Goal: Task Accomplishment & Management: Complete application form

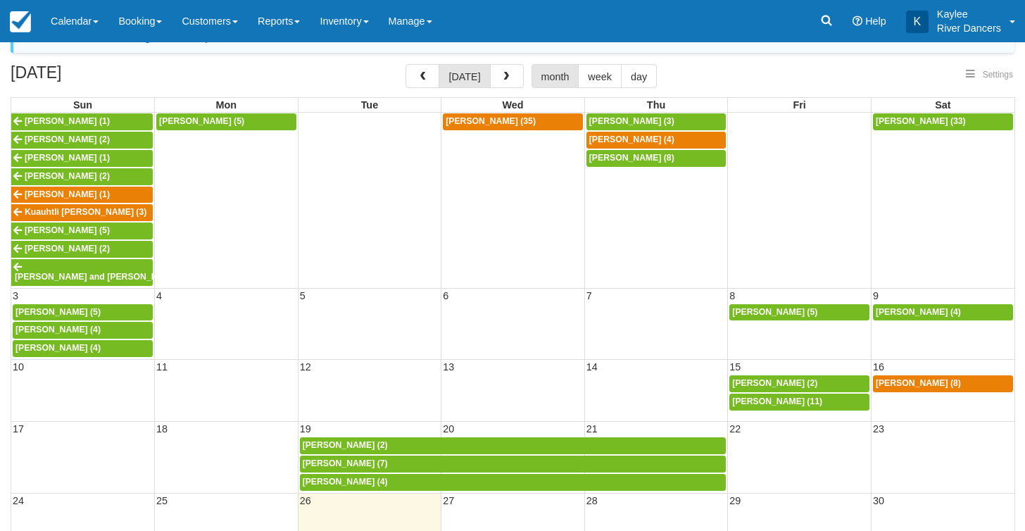
scroll to position [14, 0]
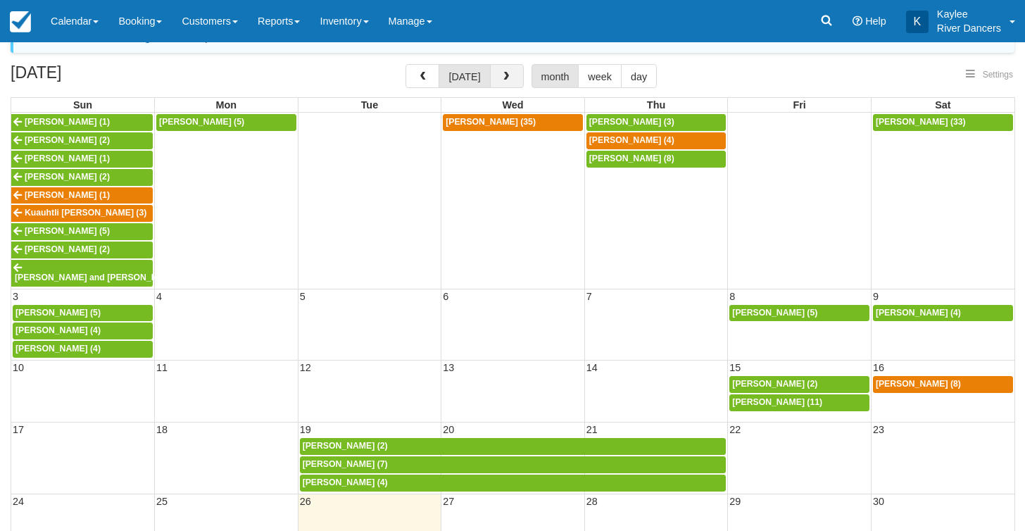
click at [502, 73] on span "button" at bounding box center [506, 77] width 10 height 10
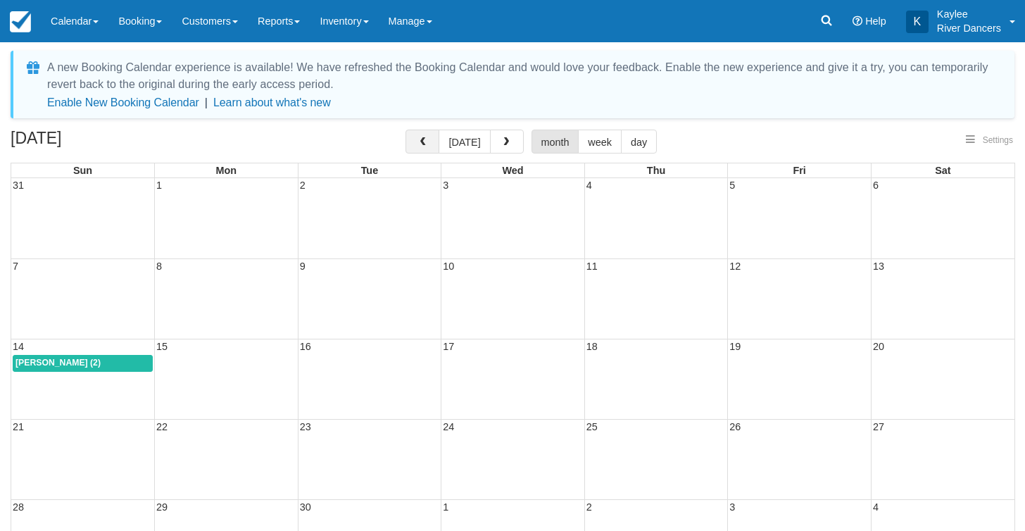
click at [417, 146] on button "button" at bounding box center [423, 142] width 34 height 24
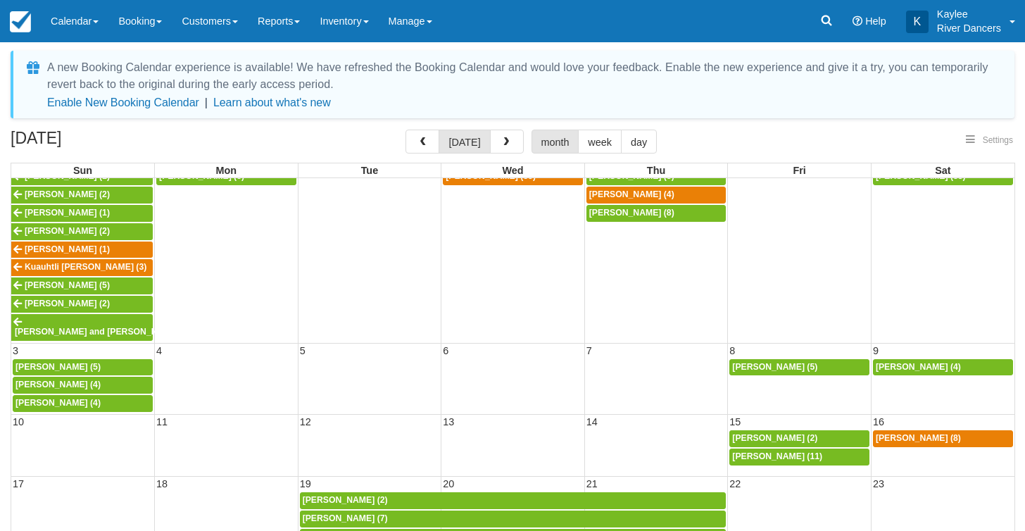
select select
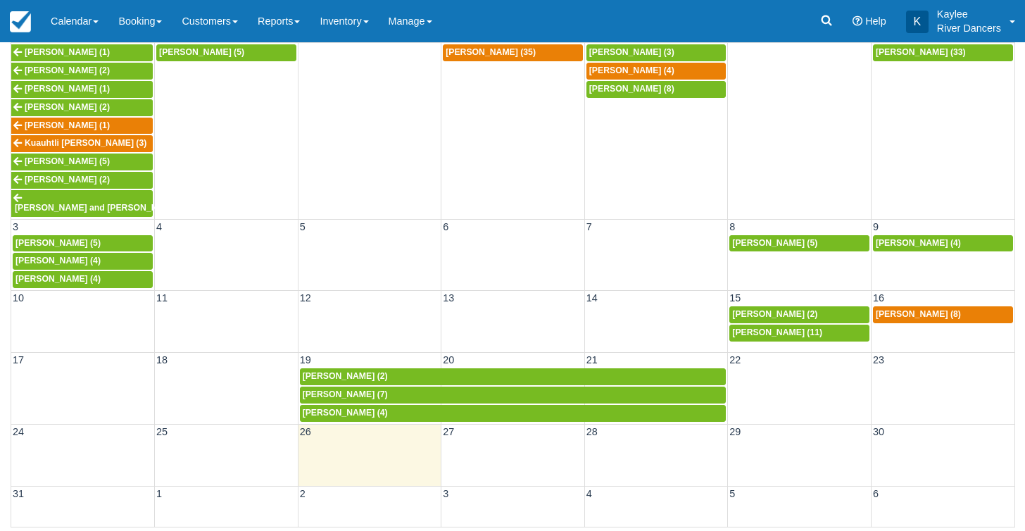
scroll to position [134, 0]
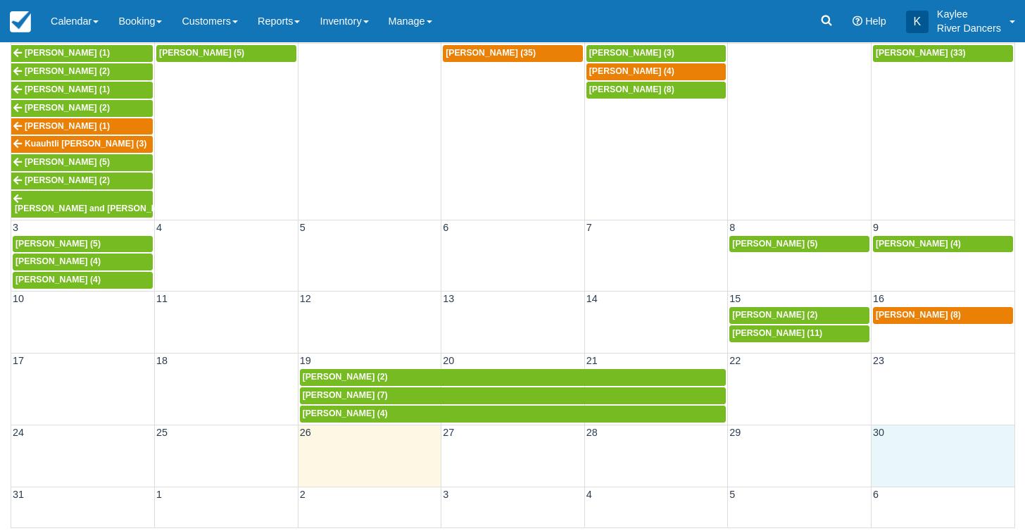
click at [941, 445] on div "24 25 26 27 28 29 30" at bounding box center [512, 456] width 1003 height 62
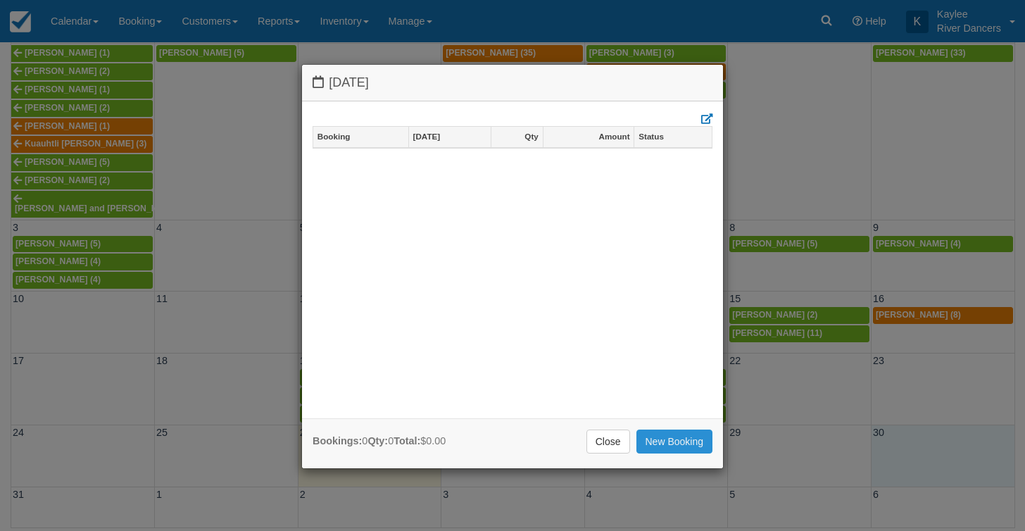
click at [646, 444] on link "New Booking" at bounding box center [674, 441] width 77 height 24
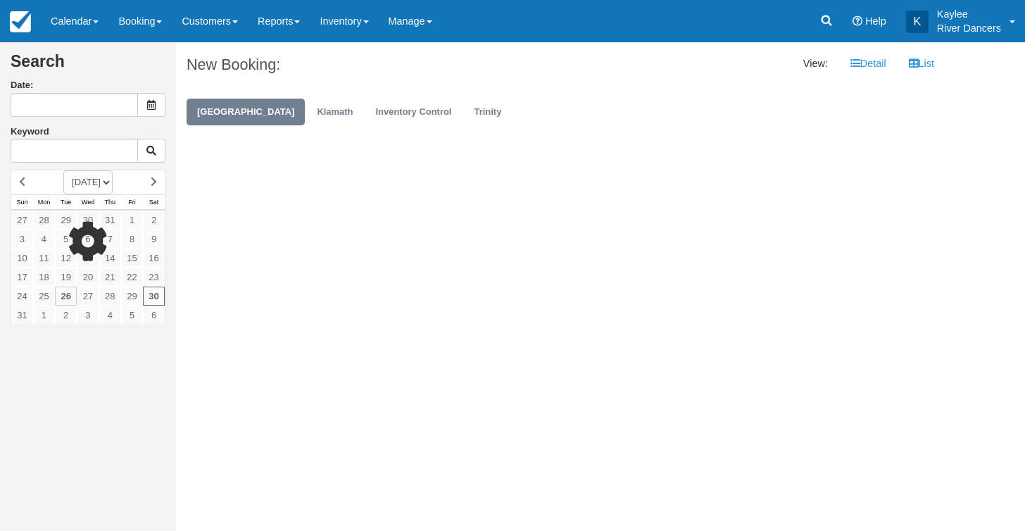
type input "08/30/25"
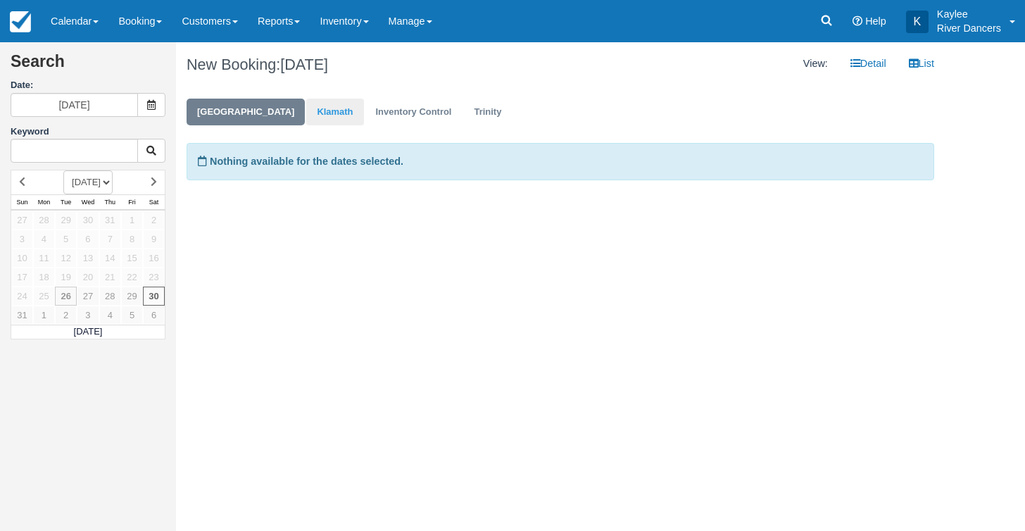
click at [329, 113] on link "Klamath" at bounding box center [334, 112] width 57 height 27
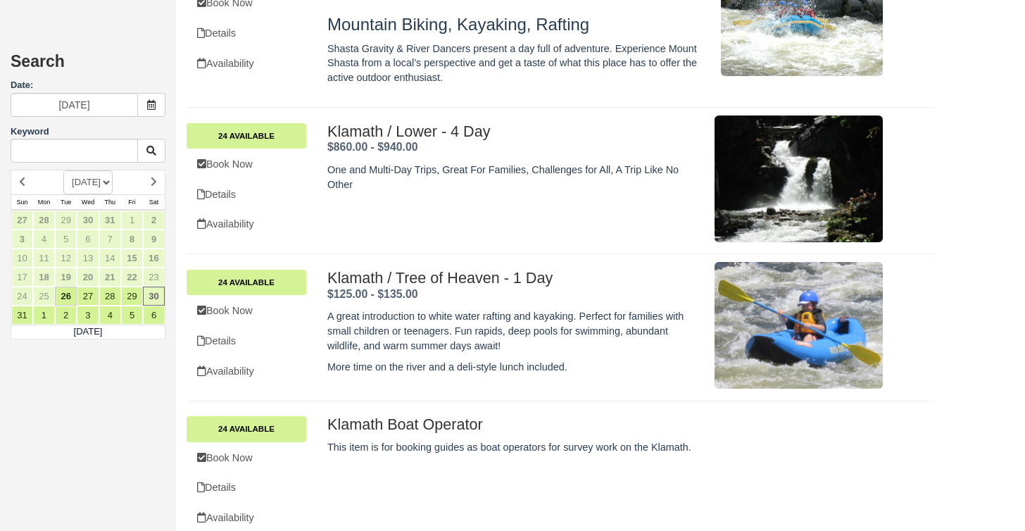
scroll to position [1076, 0]
click at [244, 297] on link "Book Now" at bounding box center [247, 310] width 120 height 29
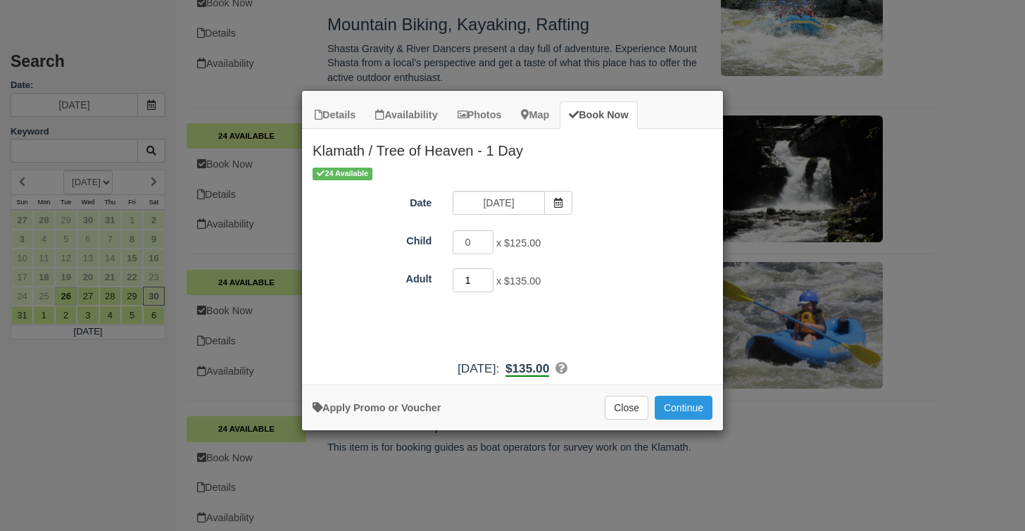
type input "2"
click at [486, 277] on input "2" at bounding box center [473, 280] width 41 height 24
click at [676, 412] on button "Continue" at bounding box center [684, 408] width 58 height 24
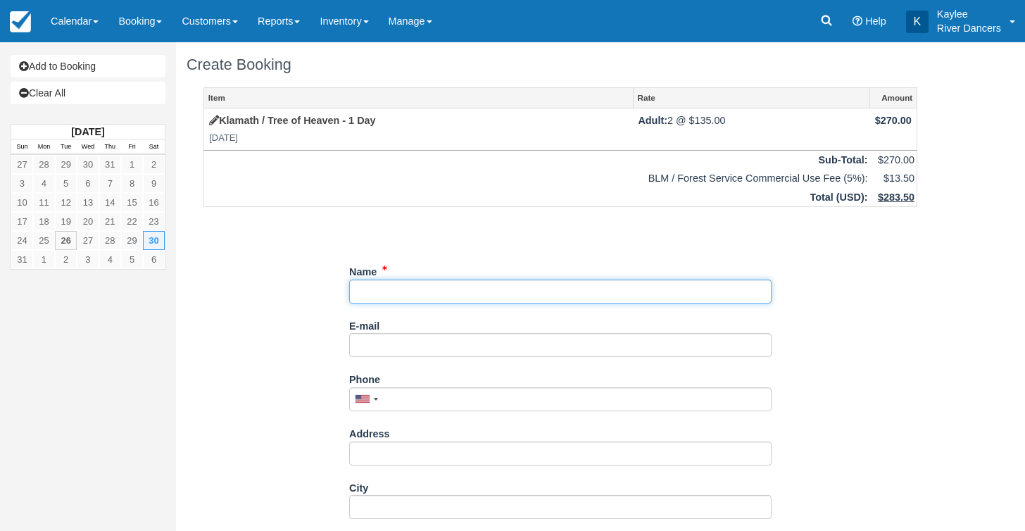
click at [411, 284] on input "Name" at bounding box center [560, 291] width 422 height 24
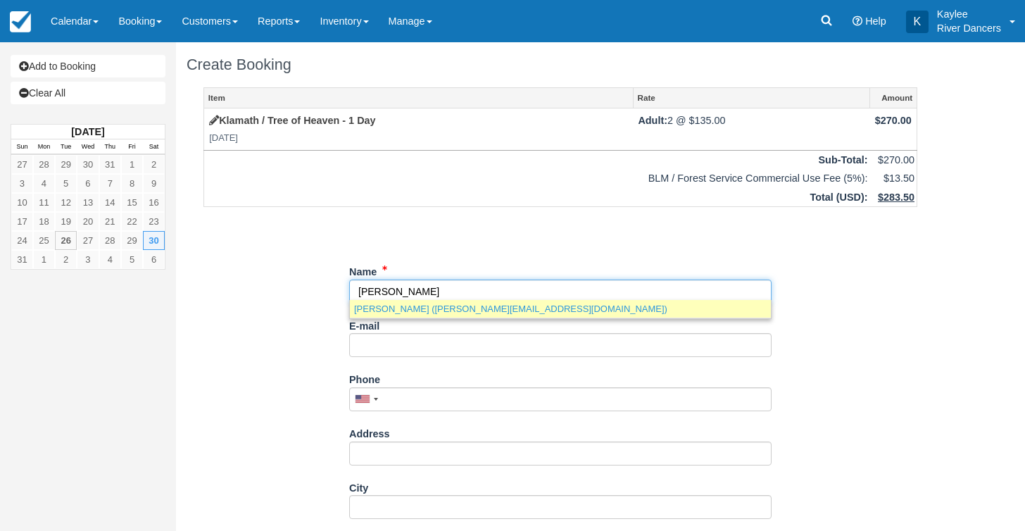
click at [404, 317] on link "[PERSON_NAME] ([PERSON_NAME][EMAIL_ADDRESS][DOMAIN_NAME])" at bounding box center [560, 309] width 421 height 18
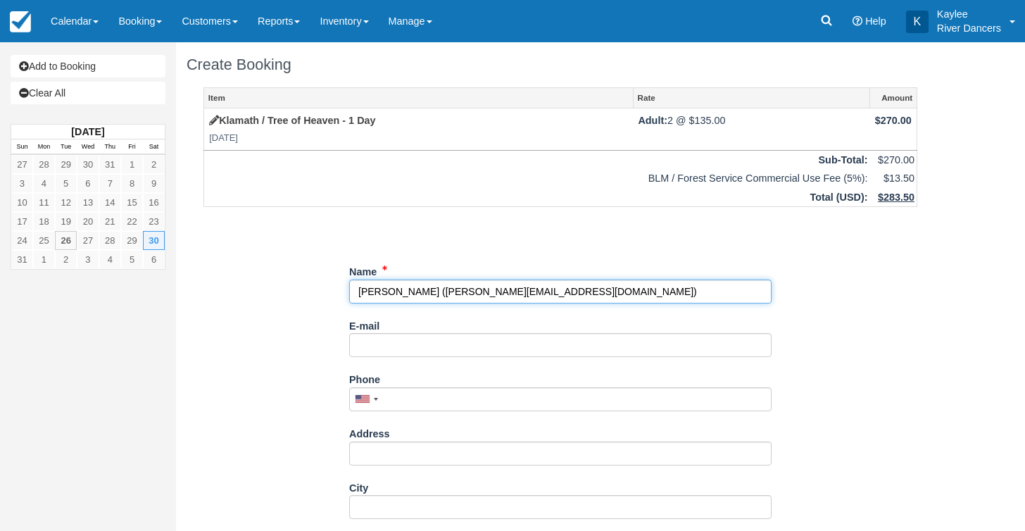
type input "[PERSON_NAME]"
type input "[PERSON_NAME][EMAIL_ADDRESS][DOMAIN_NAME]"
type input "[PHONE_NUMBER]"
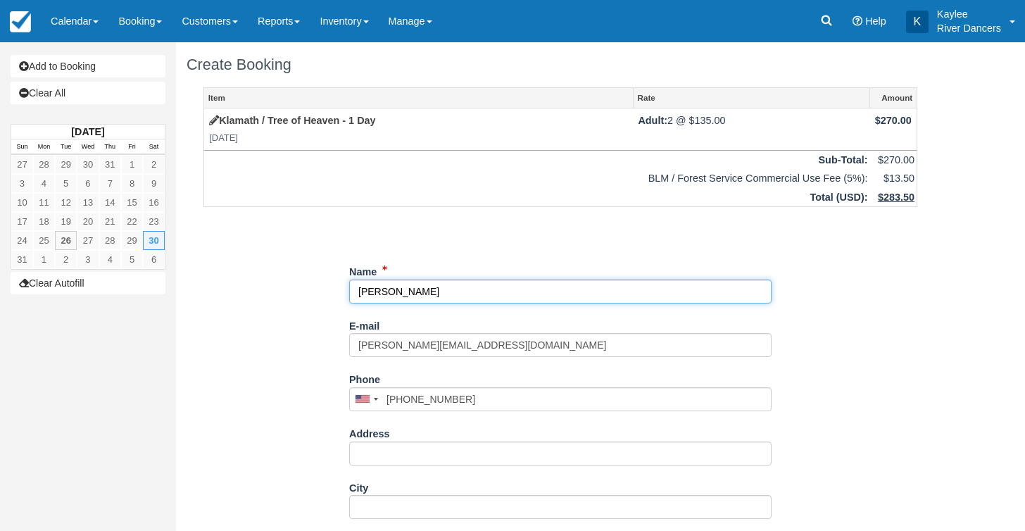
select select "CA"
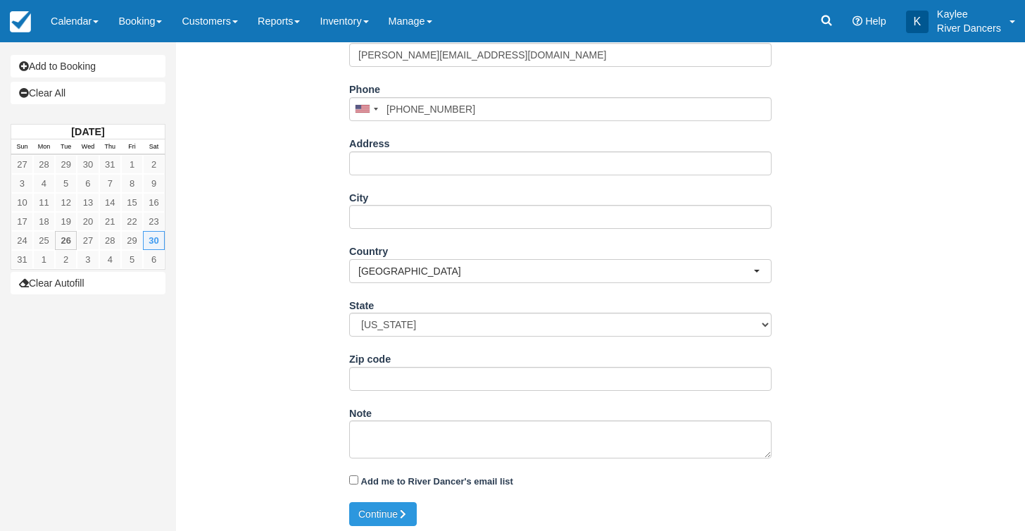
scroll to position [289, 0]
click at [374, 510] on button "Continue" at bounding box center [383, 515] width 68 height 24
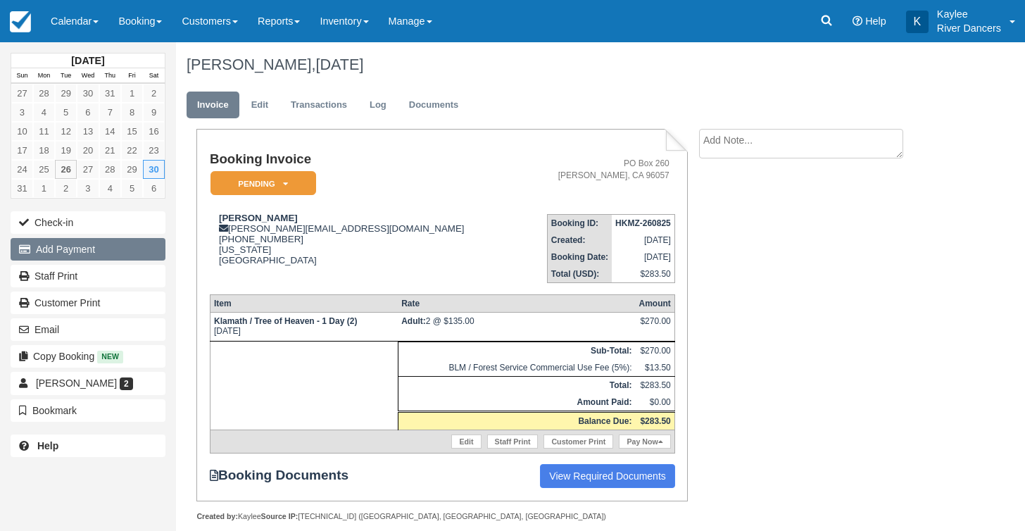
click at [90, 251] on button "Add Payment" at bounding box center [88, 249] width 155 height 23
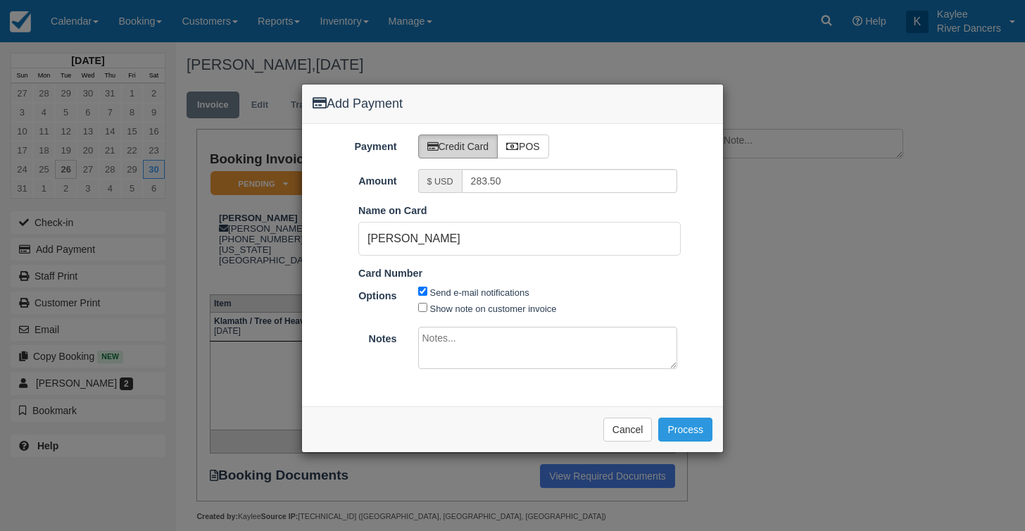
click at [482, 145] on label "Credit Card" at bounding box center [458, 146] width 80 height 24
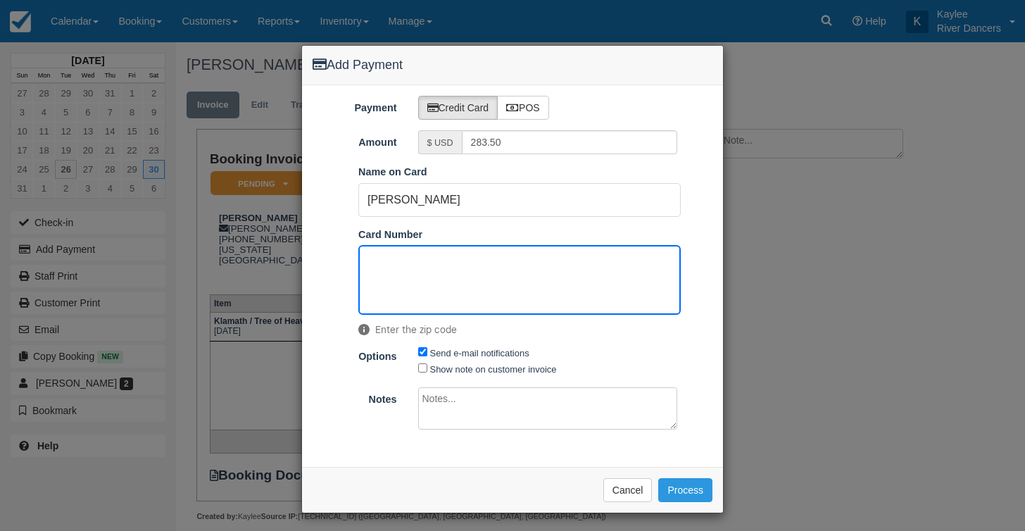
scroll to position [37, 0]
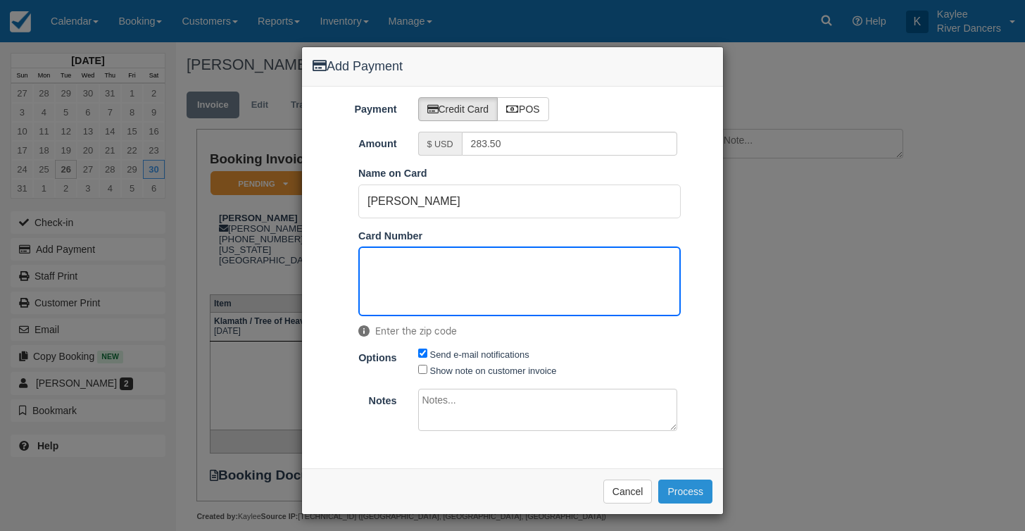
click at [670, 482] on button "Process" at bounding box center [685, 491] width 54 height 24
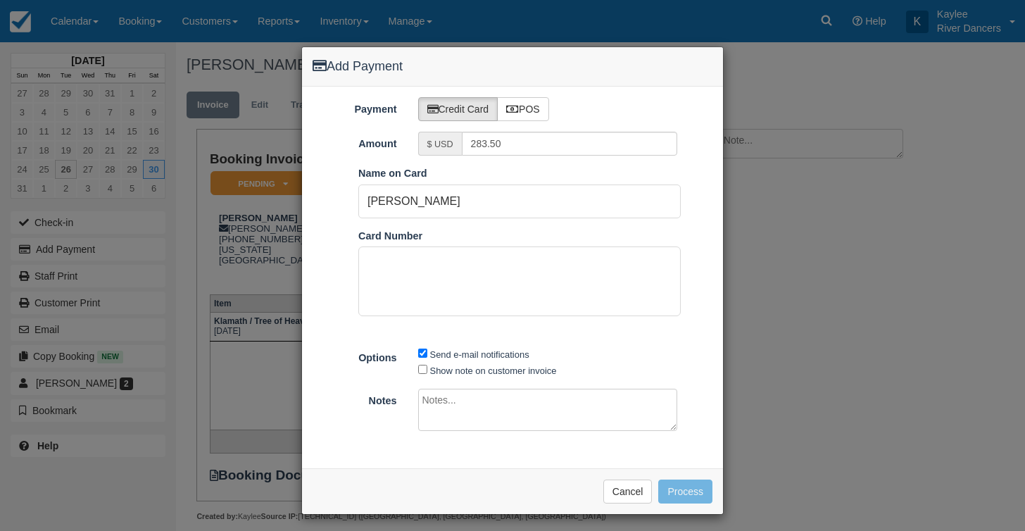
scroll to position [37, 0]
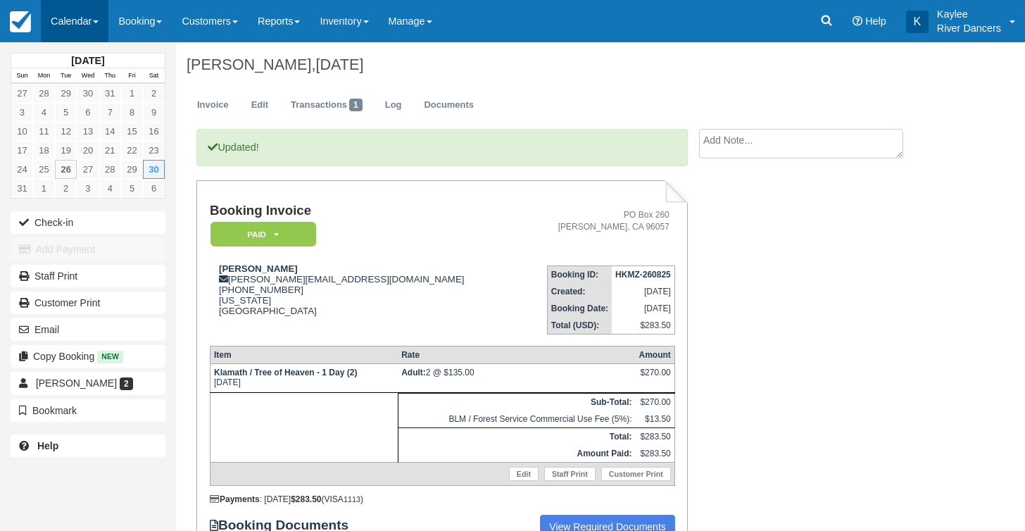
click at [94, 23] on link "Calendar" at bounding box center [75, 21] width 68 height 42
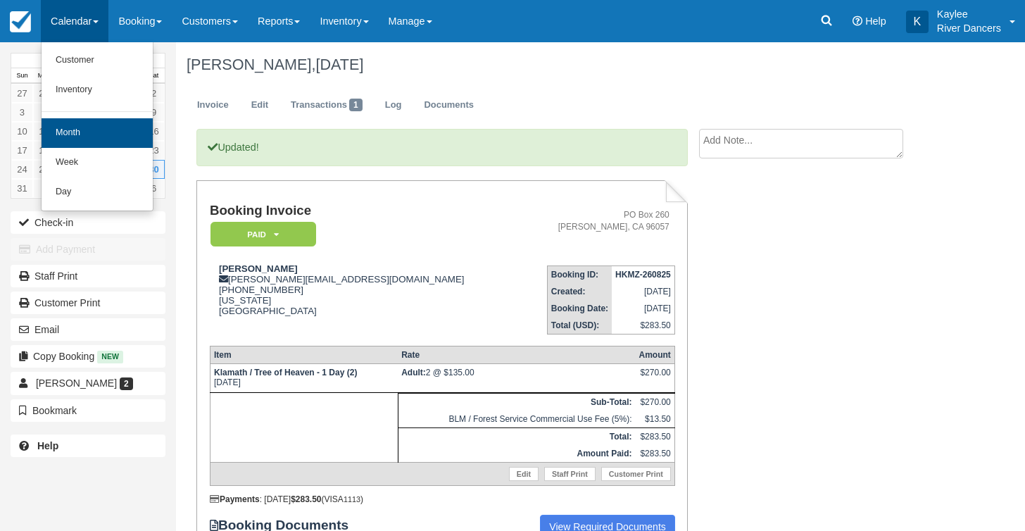
click at [88, 136] on link "Month" at bounding box center [97, 133] width 111 height 30
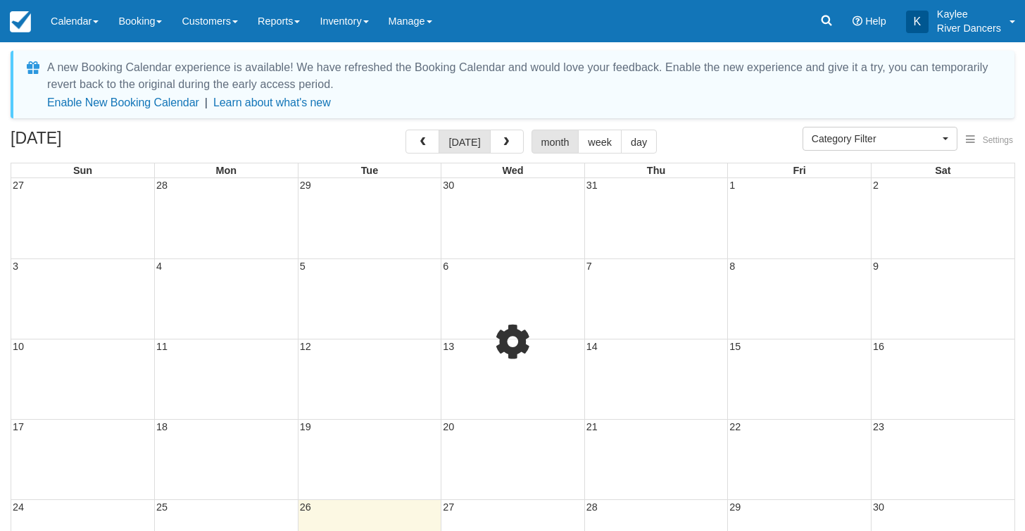
select select
